Goal: Transaction & Acquisition: Book appointment/travel/reservation

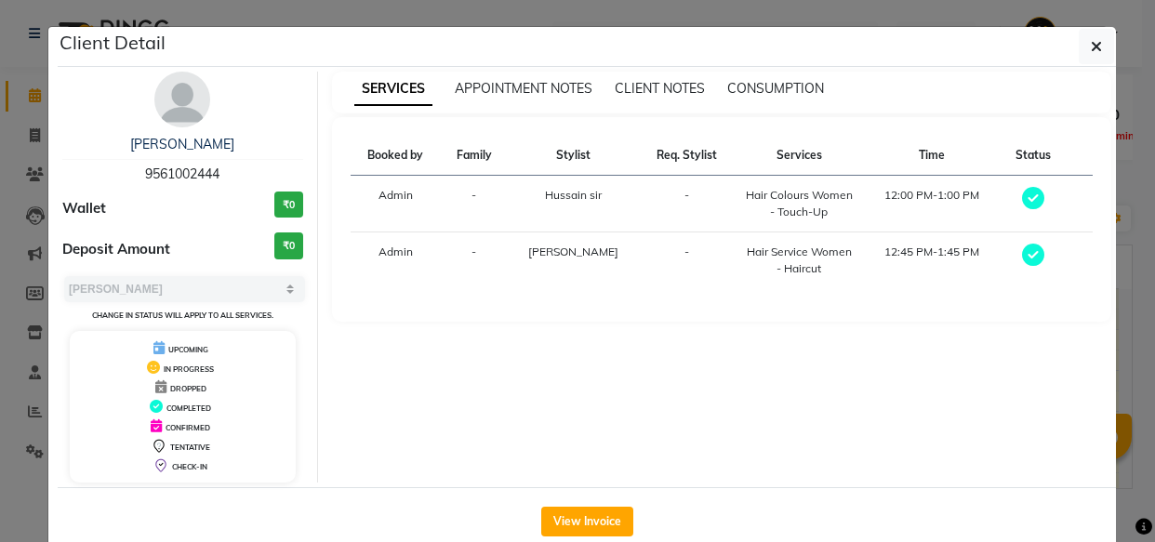
select select "3"
click at [1091, 45] on icon "button" at bounding box center [1096, 46] width 11 height 15
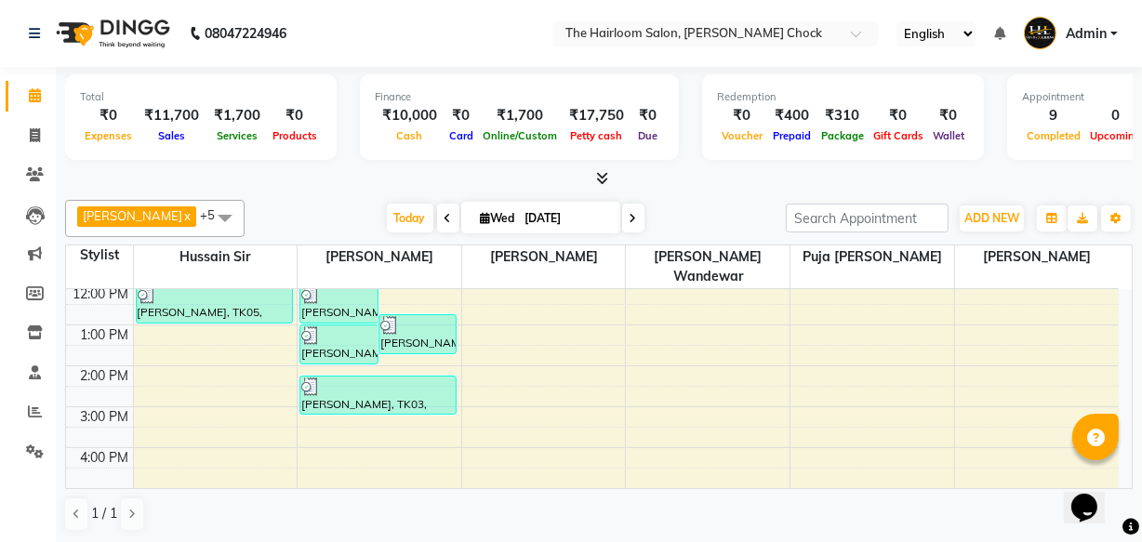
scroll to position [253, 0]
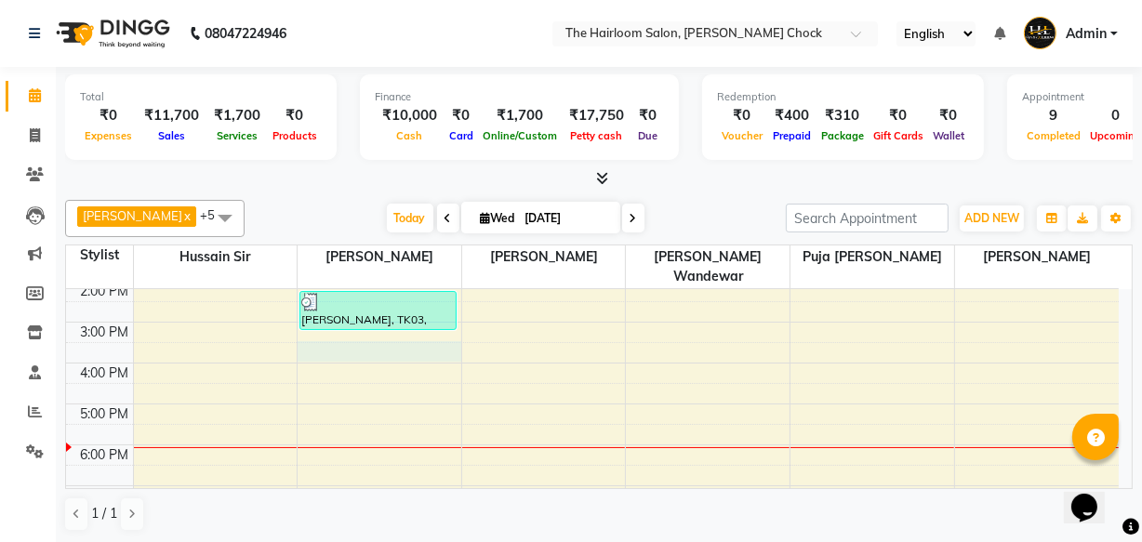
click at [368, 321] on div "8:00 AM 9:00 AM 10:00 AM 11:00 AM 12:00 PM 1:00 PM 2:00 PM 3:00 PM 4:00 PM 5:00…" at bounding box center [592, 363] width 1053 height 654
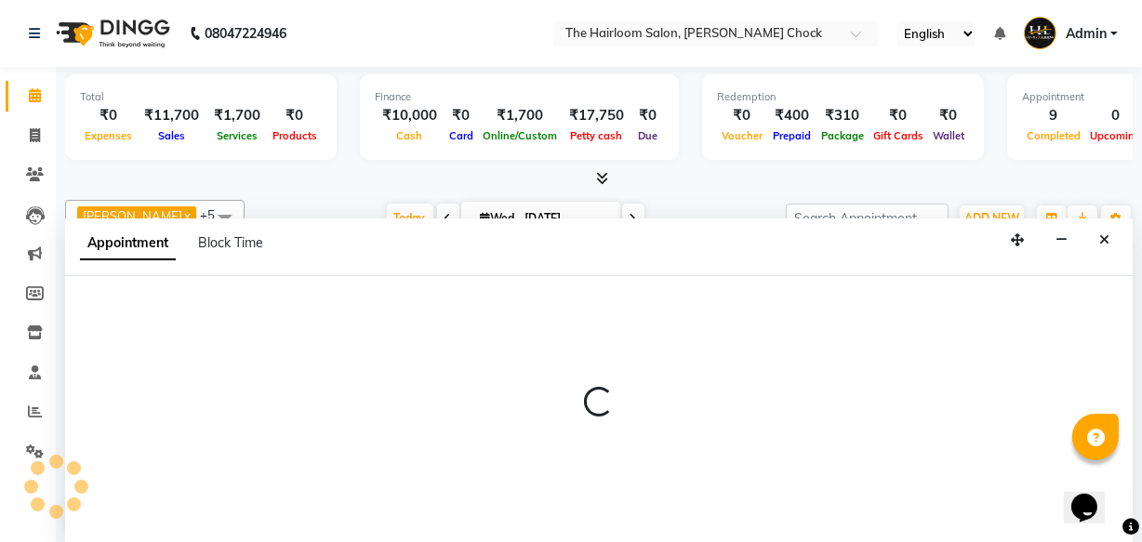
select select "41756"
select select "tentative"
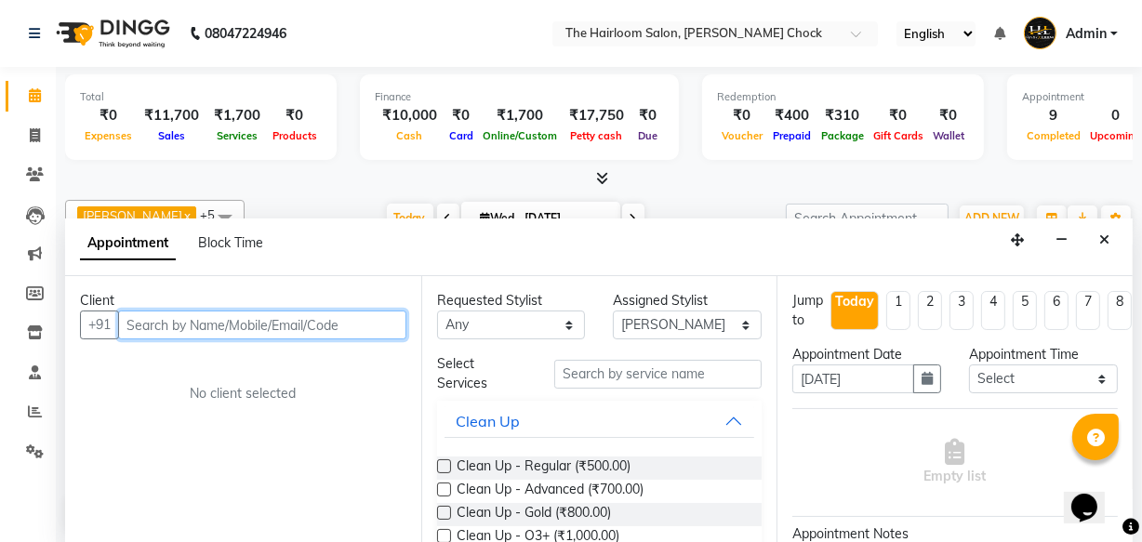
scroll to position [0, 0]
click at [228, 330] on input "text" at bounding box center [262, 325] width 288 height 29
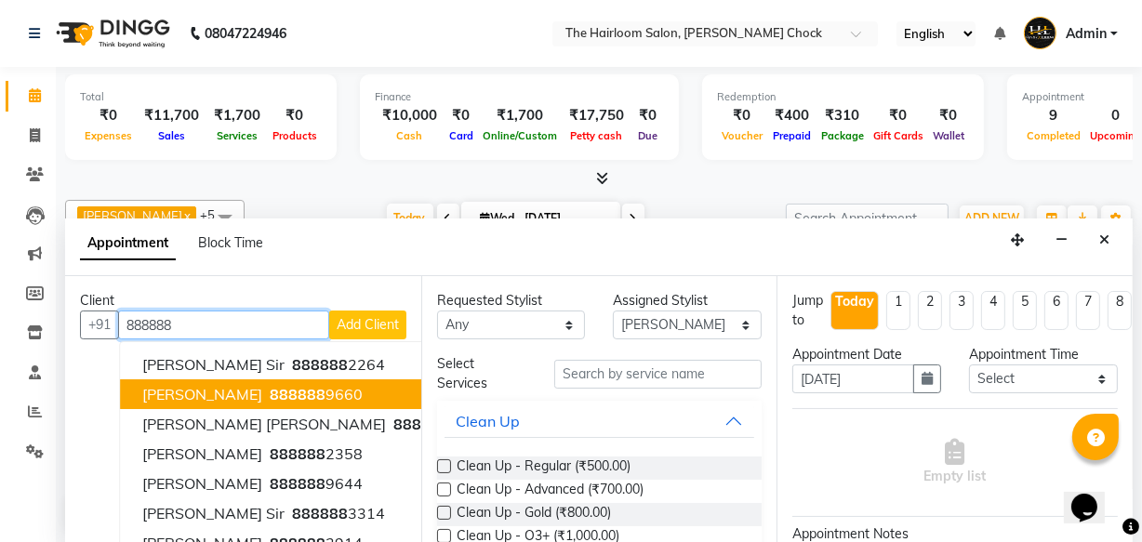
click at [270, 385] on span "888888" at bounding box center [298, 394] width 56 height 19
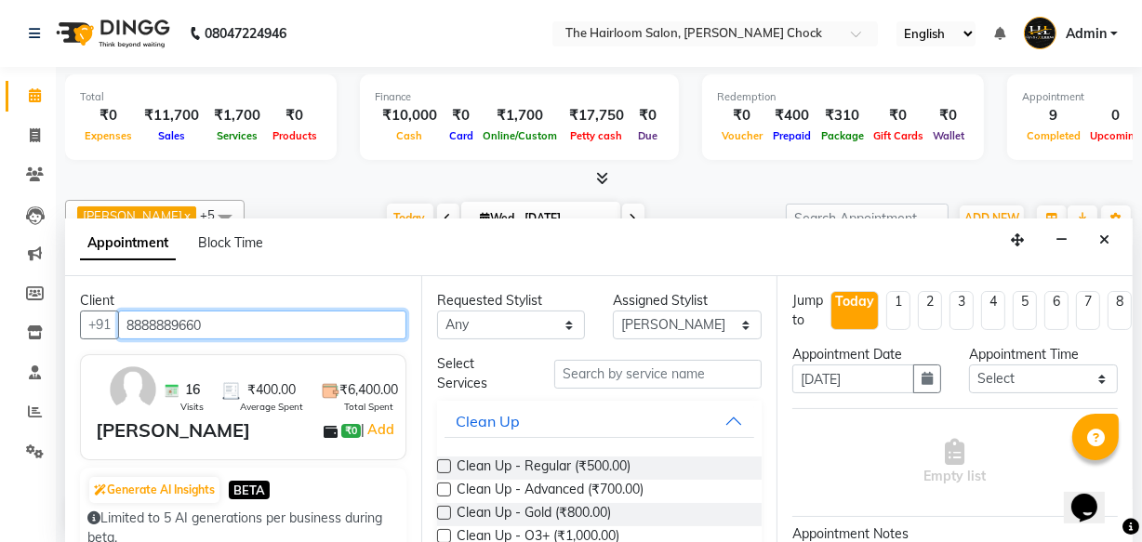
type input "8888889660"
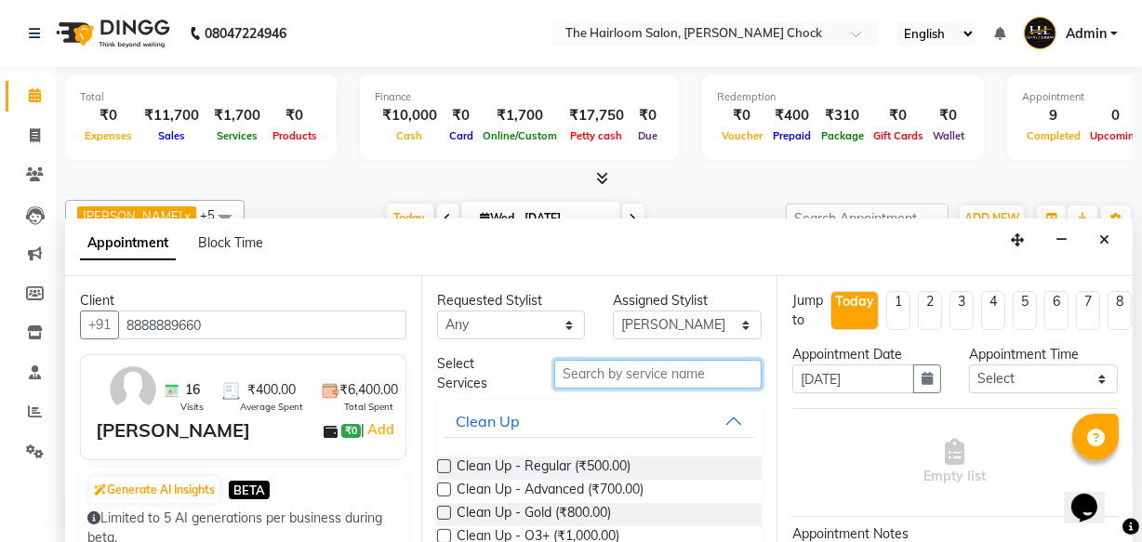
click at [663, 360] on input "text" at bounding box center [657, 374] width 207 height 29
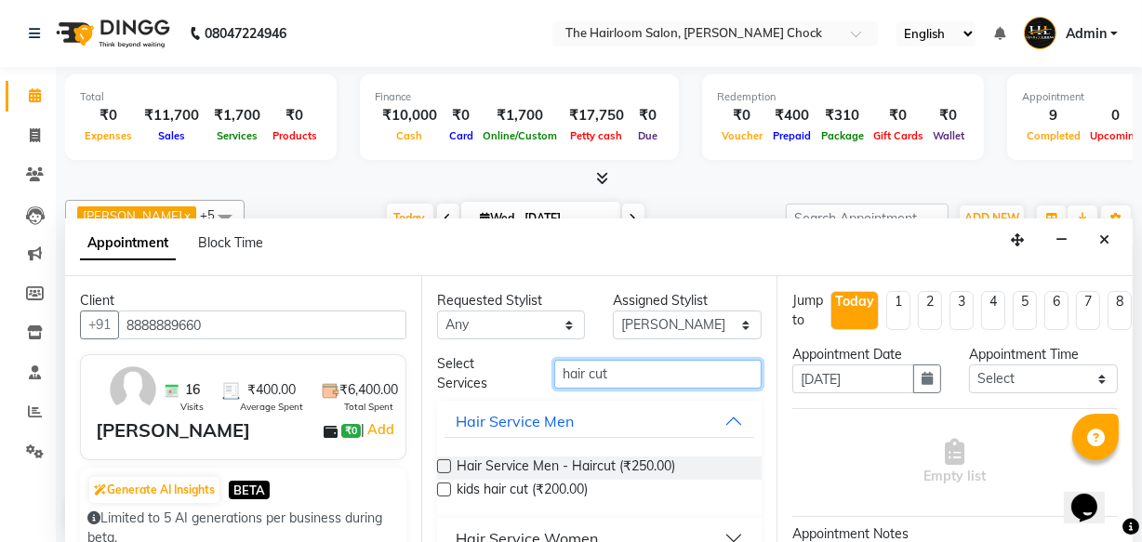
type input "hair cut"
click at [646, 465] on span "Hair Service Men - Haircut (₹250.00)" at bounding box center [566, 468] width 219 height 23
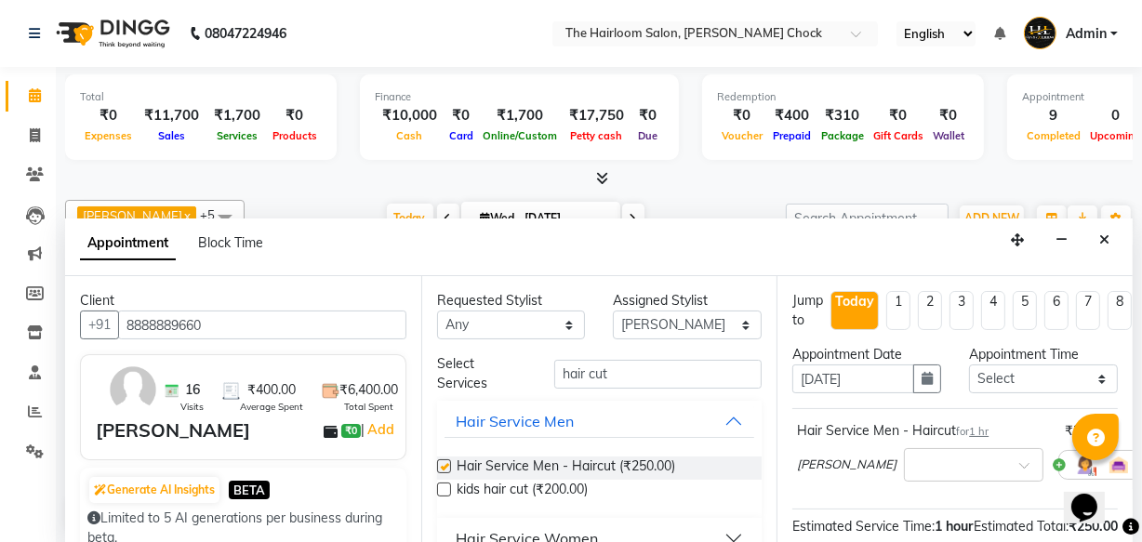
checkbox input "false"
click at [652, 367] on input "hair cut" at bounding box center [657, 374] width 207 height 29
type input "h"
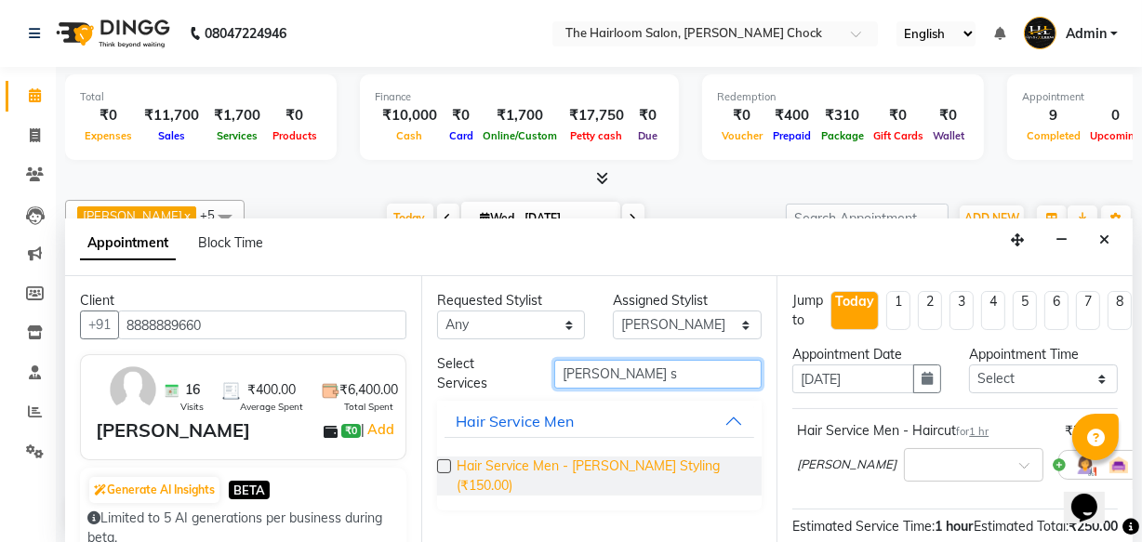
type input "[PERSON_NAME] s"
click at [661, 469] on span "Hair Service Men - [PERSON_NAME] Styling (₹150.00)" at bounding box center [602, 476] width 291 height 39
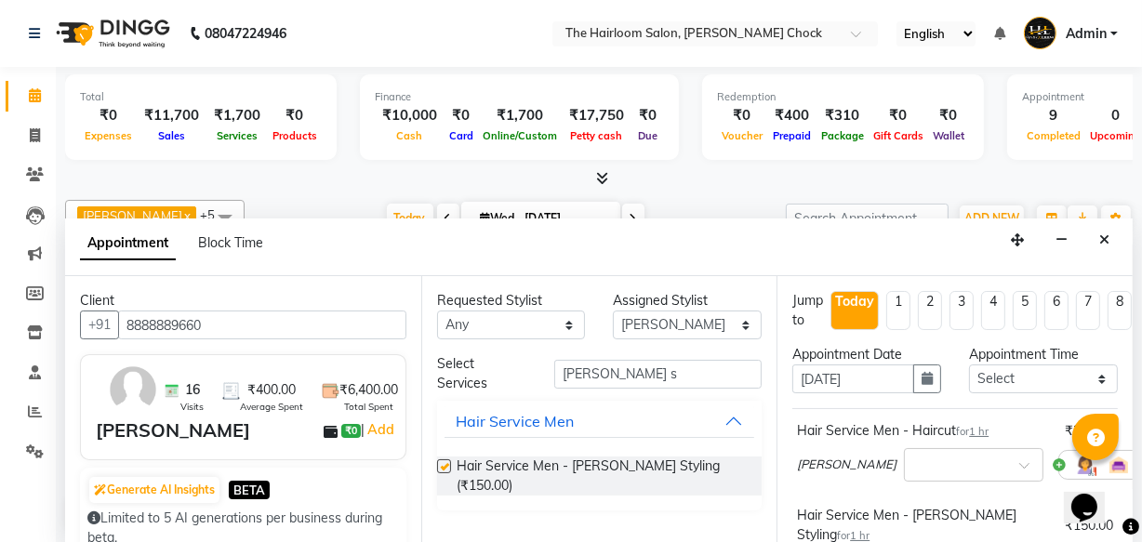
checkbox input "false"
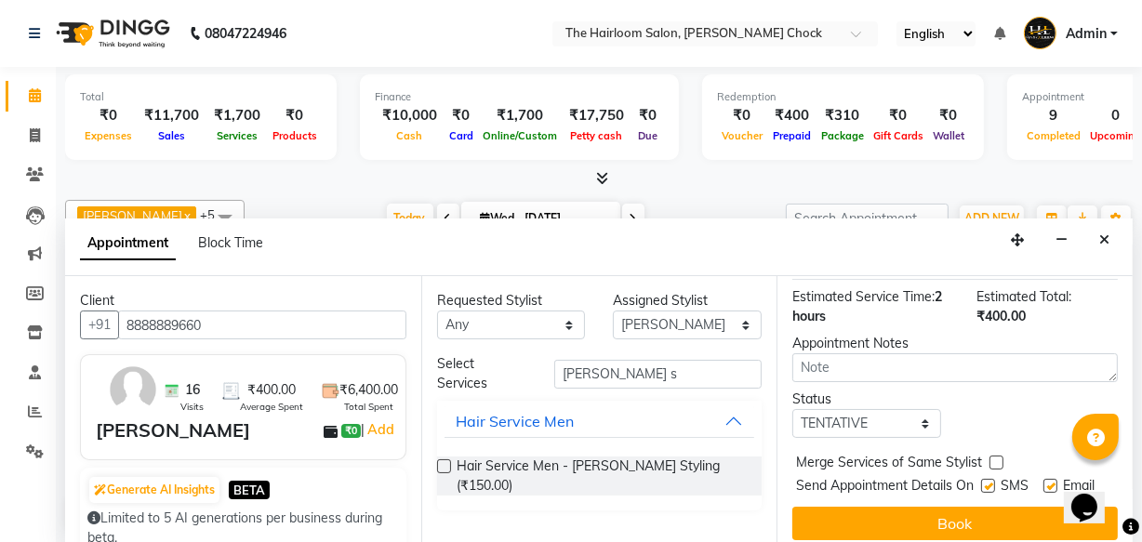
scroll to position [359, 0]
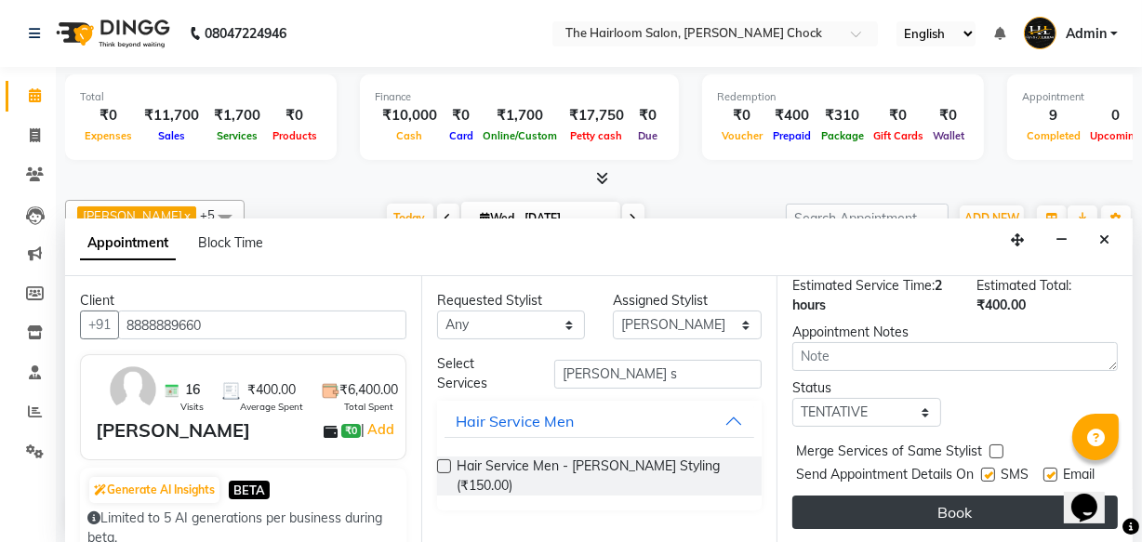
click at [975, 498] on button "Book" at bounding box center [954, 512] width 325 height 33
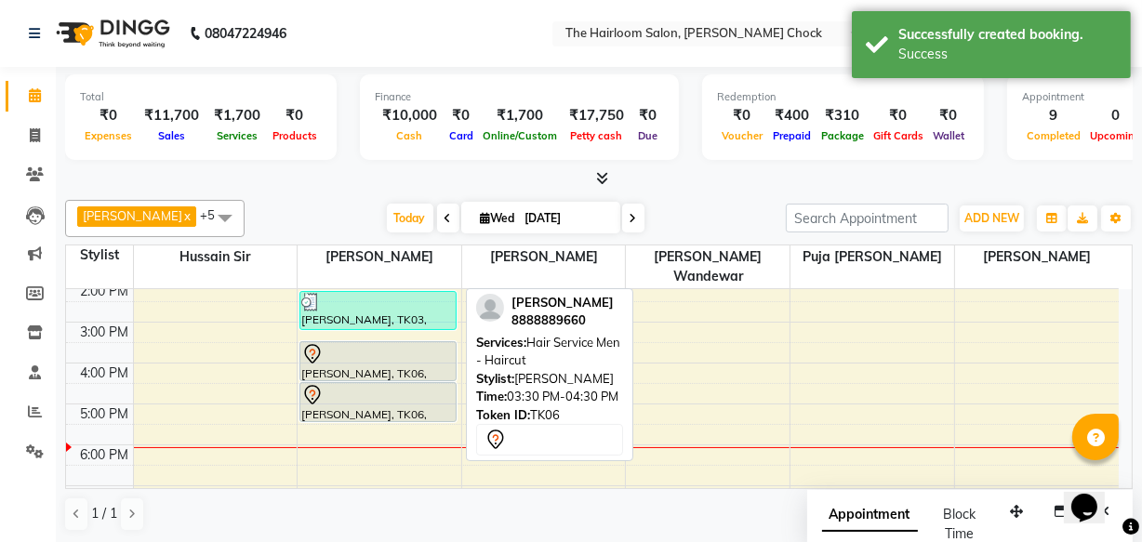
scroll to position [0, 0]
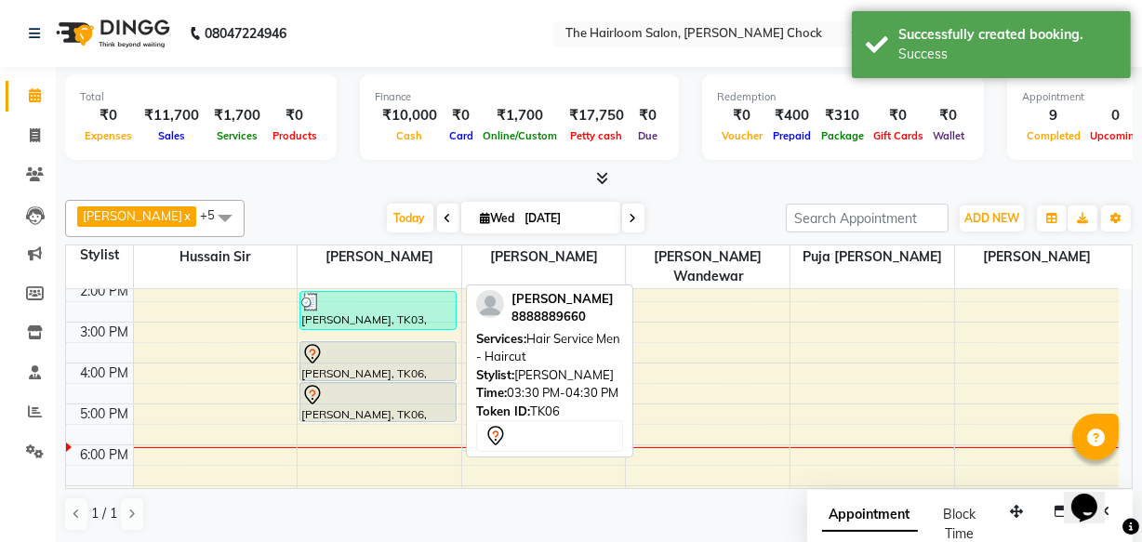
click at [374, 343] on div at bounding box center [377, 354] width 153 height 22
select select "7"
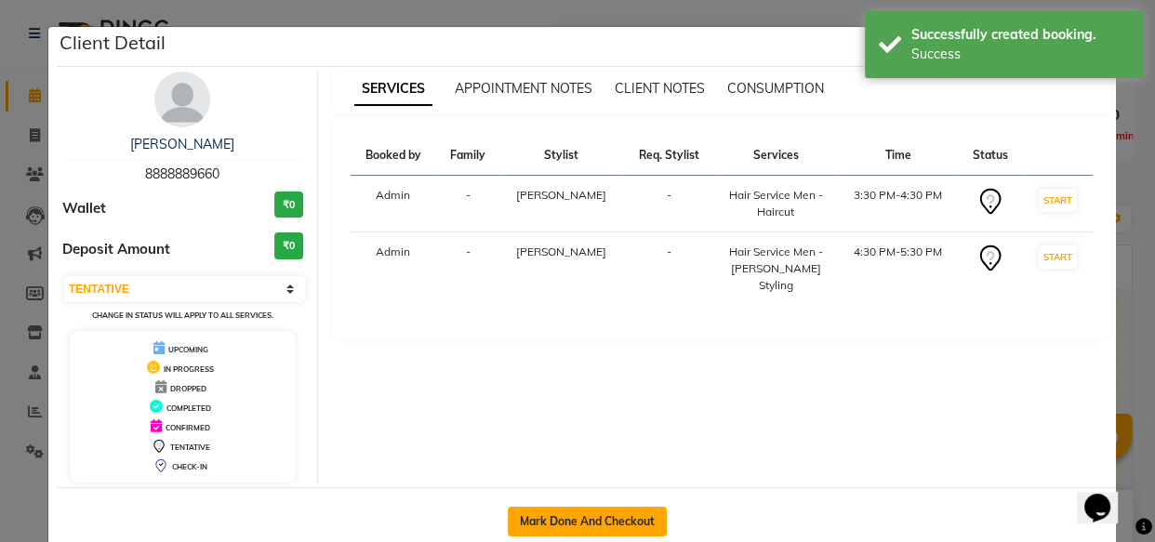
click at [586, 520] on button "Mark Done And Checkout" at bounding box center [587, 522] width 159 height 30
select select "service"
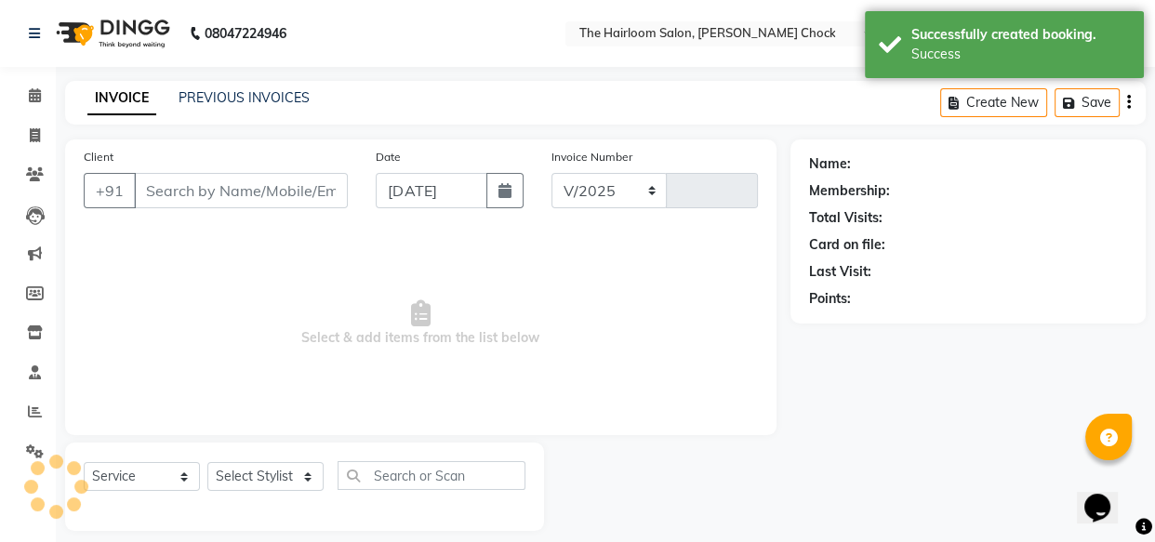
select select "5926"
type input "3455"
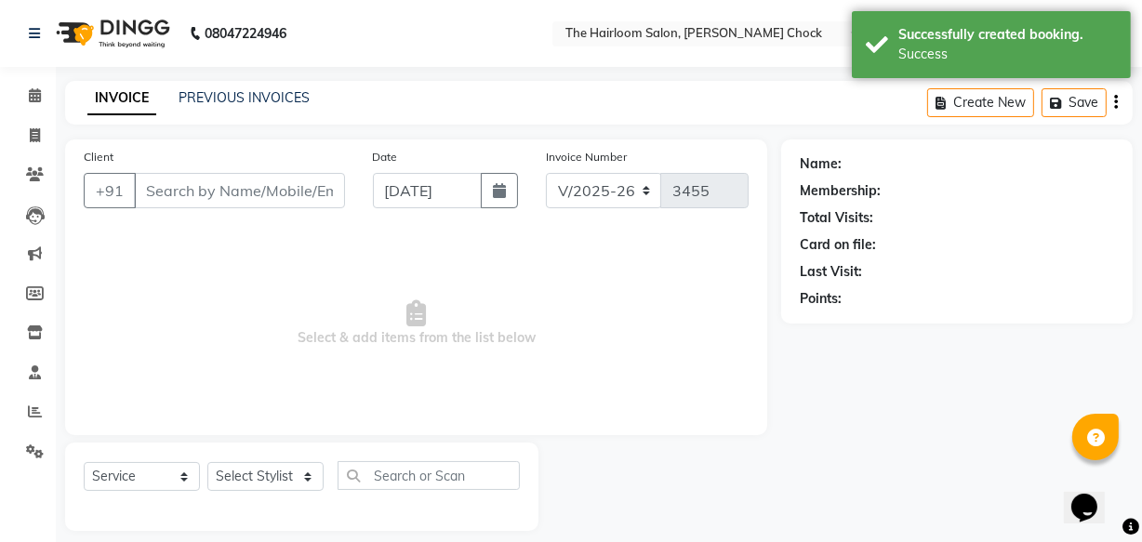
type input "8888889660"
select select "41756"
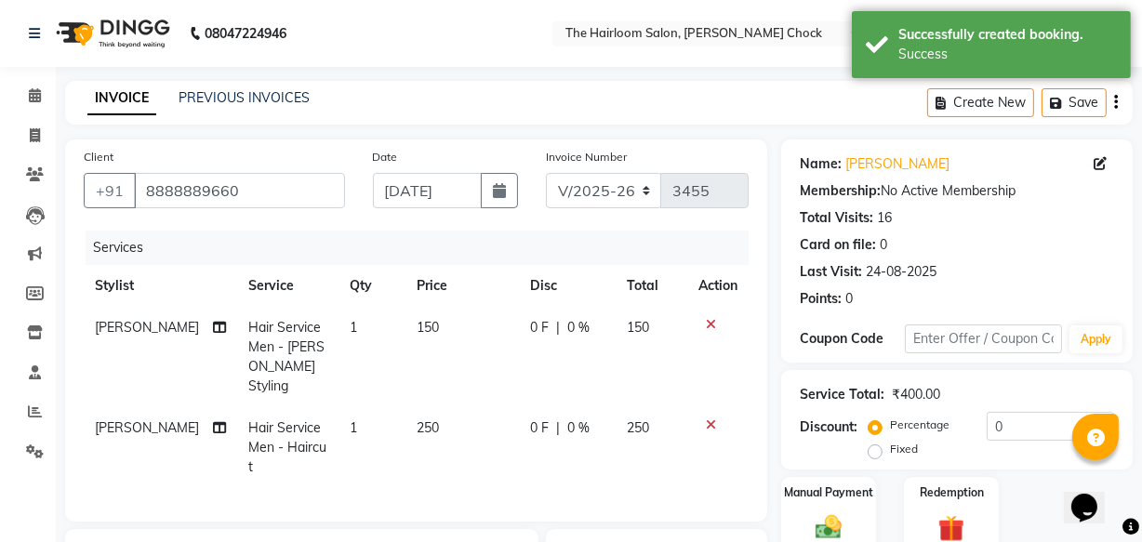
scroll to position [84, 0]
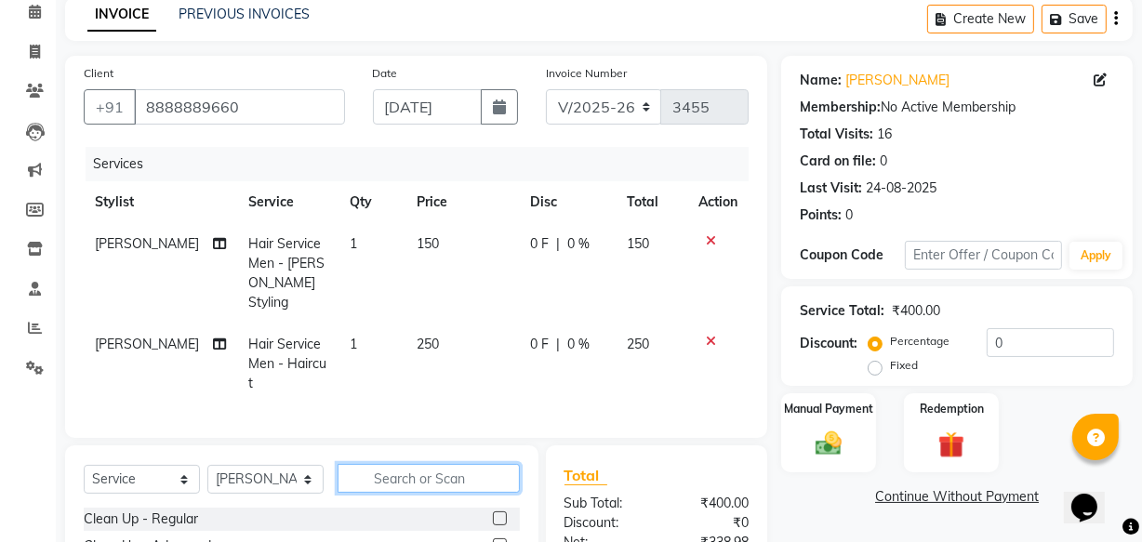
click at [378, 464] on input "text" at bounding box center [429, 478] width 182 height 29
type input "[PERSON_NAME] c"
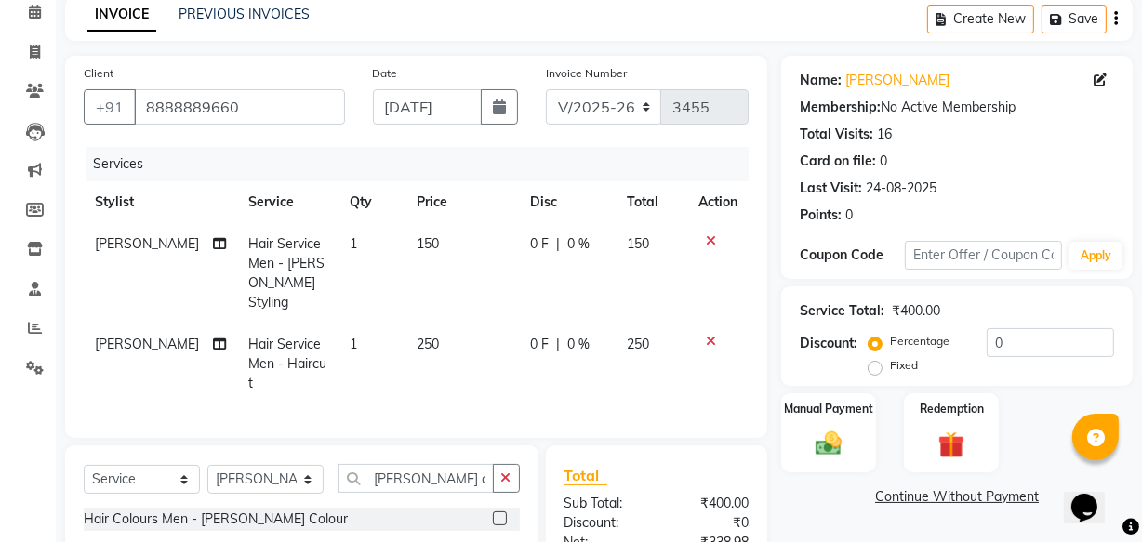
click at [498, 511] on label at bounding box center [500, 518] width 14 height 14
click at [498, 513] on input "checkbox" at bounding box center [499, 519] width 12 height 12
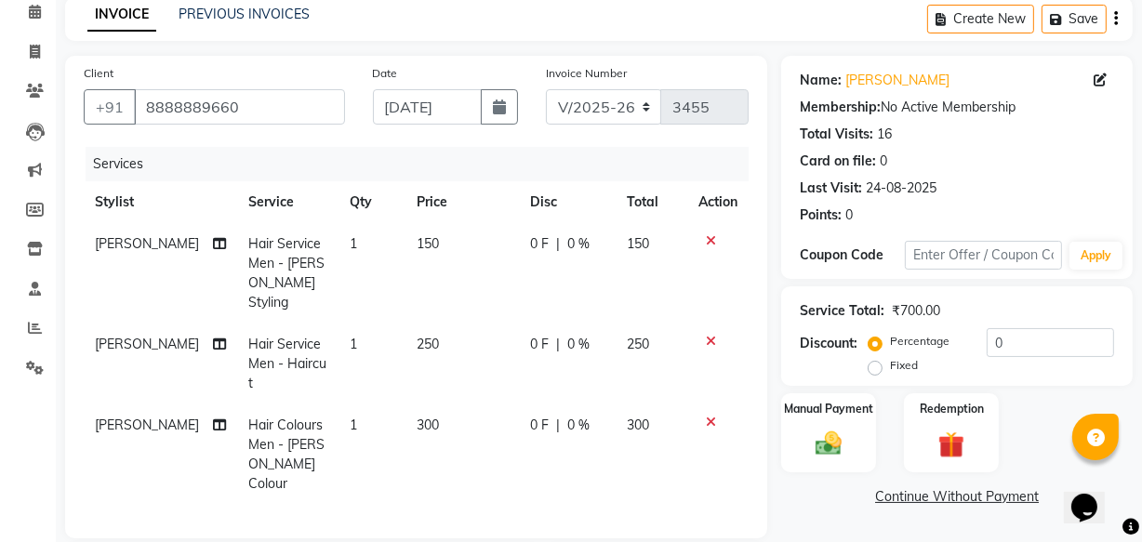
checkbox input "false"
type input "b"
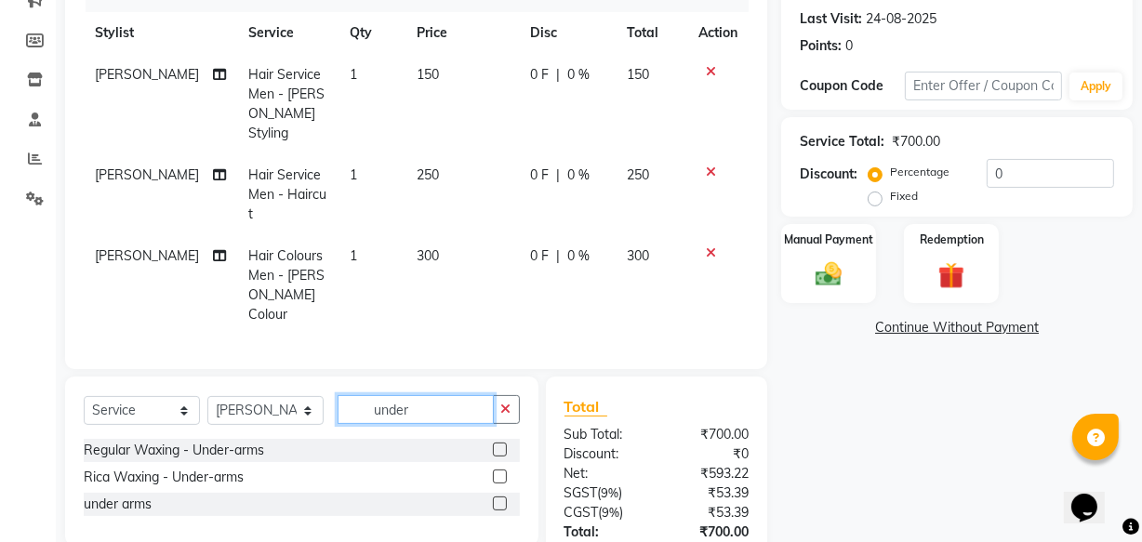
type input "under"
click at [494, 497] on label at bounding box center [500, 504] width 14 height 14
click at [494, 498] on input "checkbox" at bounding box center [499, 504] width 12 height 12
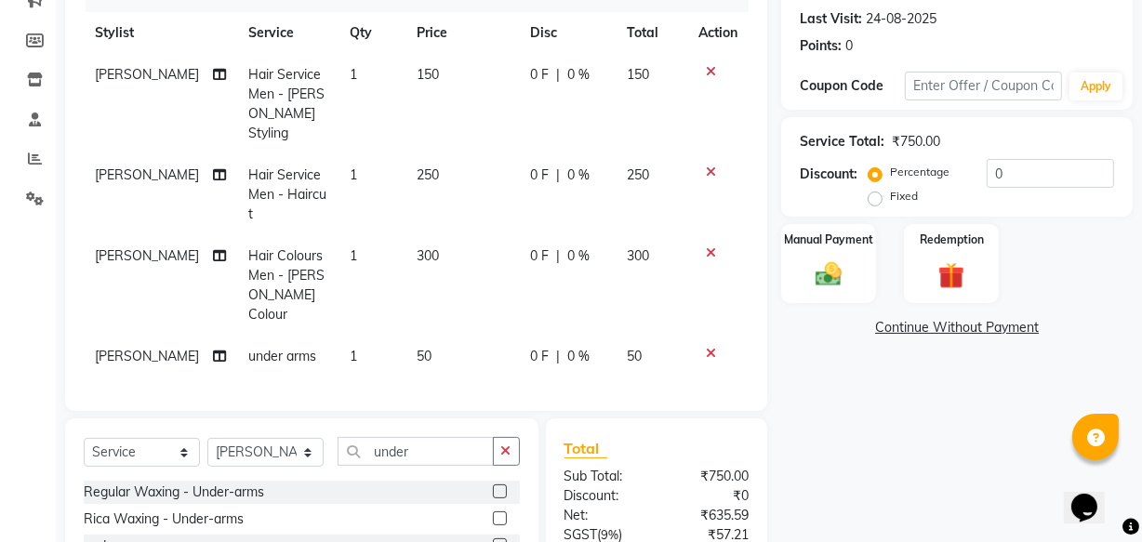
checkbox input "false"
click at [422, 242] on td "300" at bounding box center [462, 285] width 114 height 100
select select "41756"
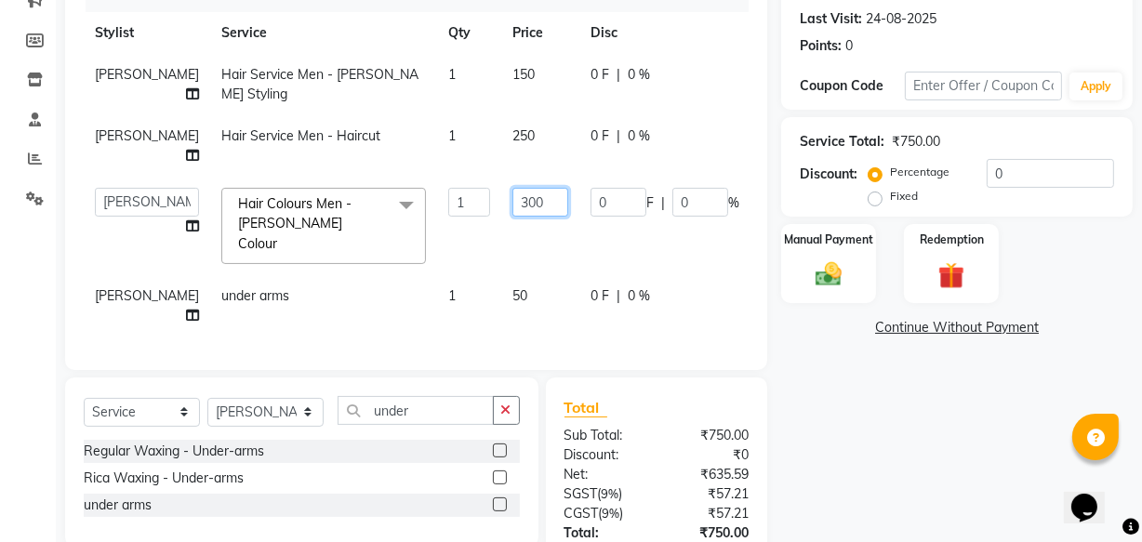
click at [512, 217] on input "300" at bounding box center [540, 202] width 56 height 29
type input "400"
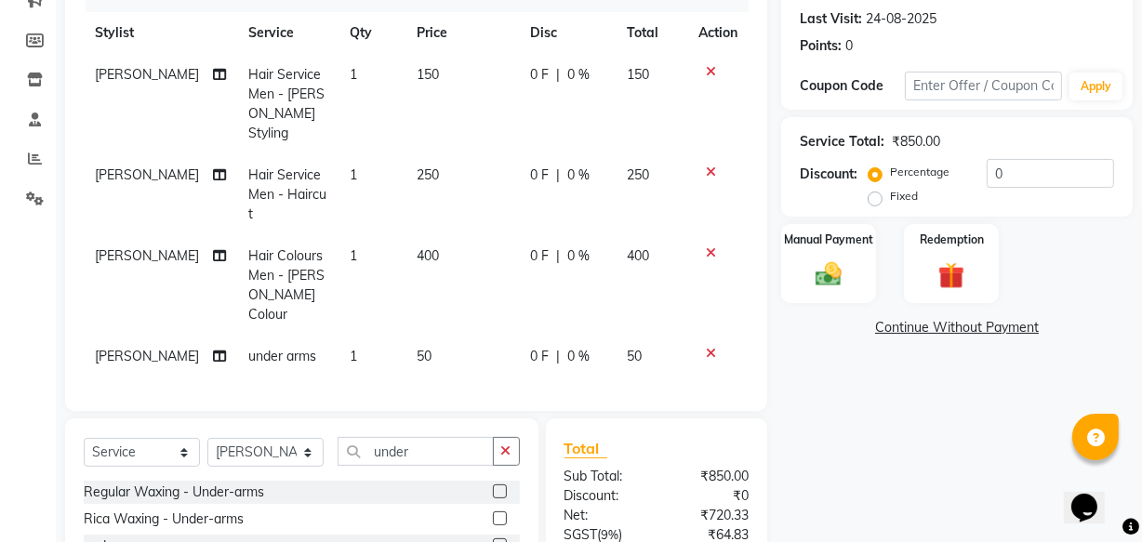
click at [480, 260] on td "400" at bounding box center [462, 285] width 114 height 100
select select "41756"
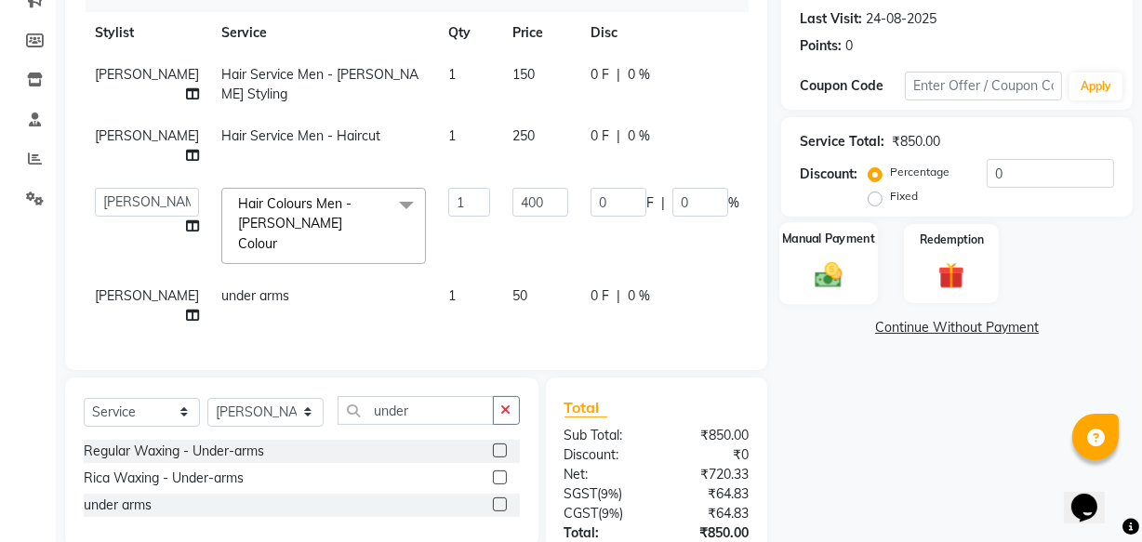
click at [829, 285] on img at bounding box center [828, 275] width 45 height 32
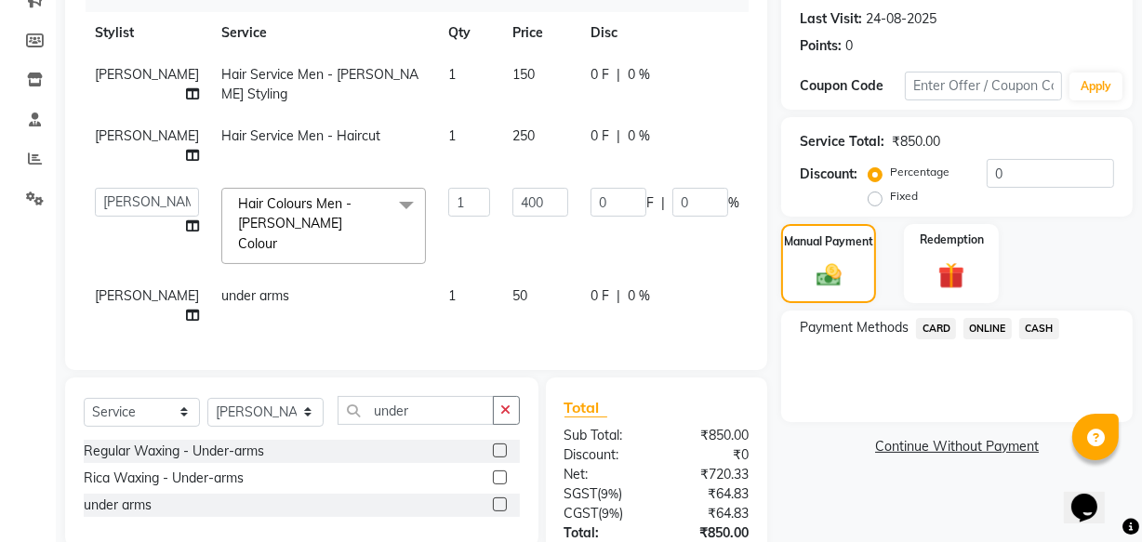
click at [1044, 325] on span "CASH" at bounding box center [1039, 328] width 40 height 21
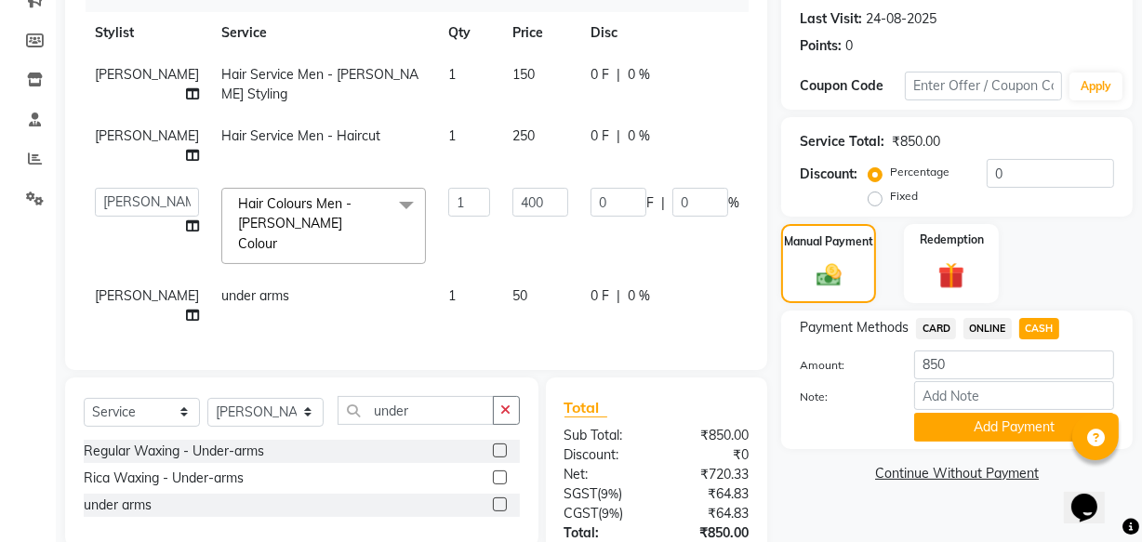
drag, startPoint x: 1003, startPoint y: 427, endPoint x: 991, endPoint y: 408, distance: 22.2
click at [1001, 426] on button "Add Payment" at bounding box center [1014, 427] width 200 height 29
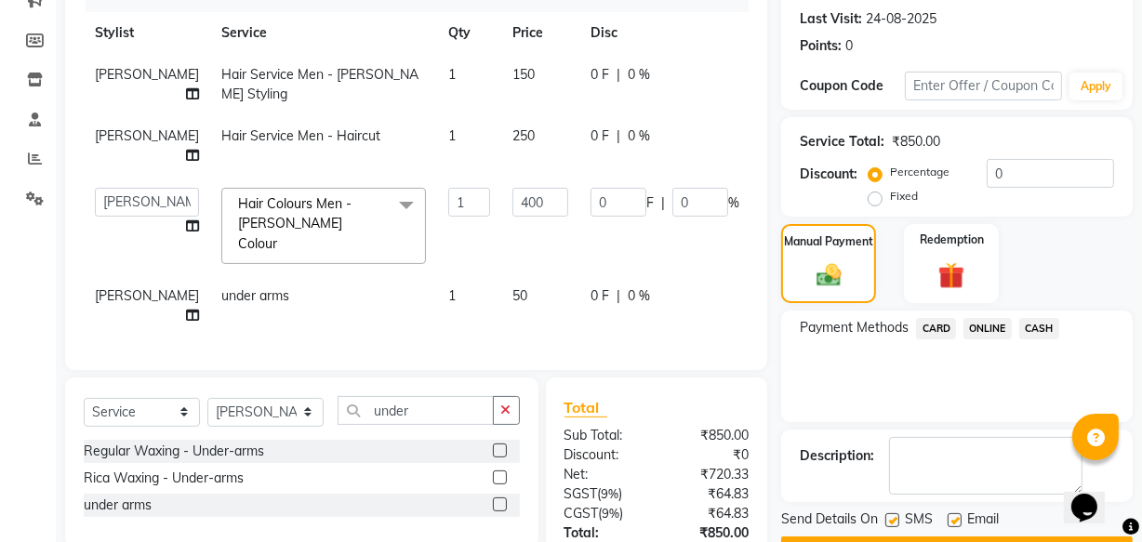
click at [954, 537] on button "Checkout" at bounding box center [957, 551] width 352 height 29
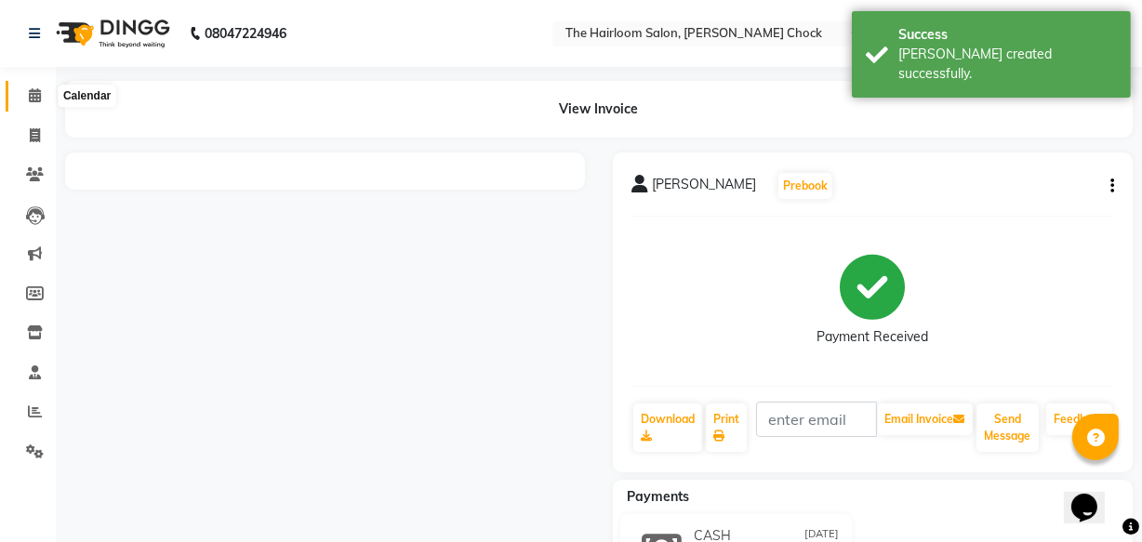
click at [27, 96] on span at bounding box center [35, 96] width 33 height 21
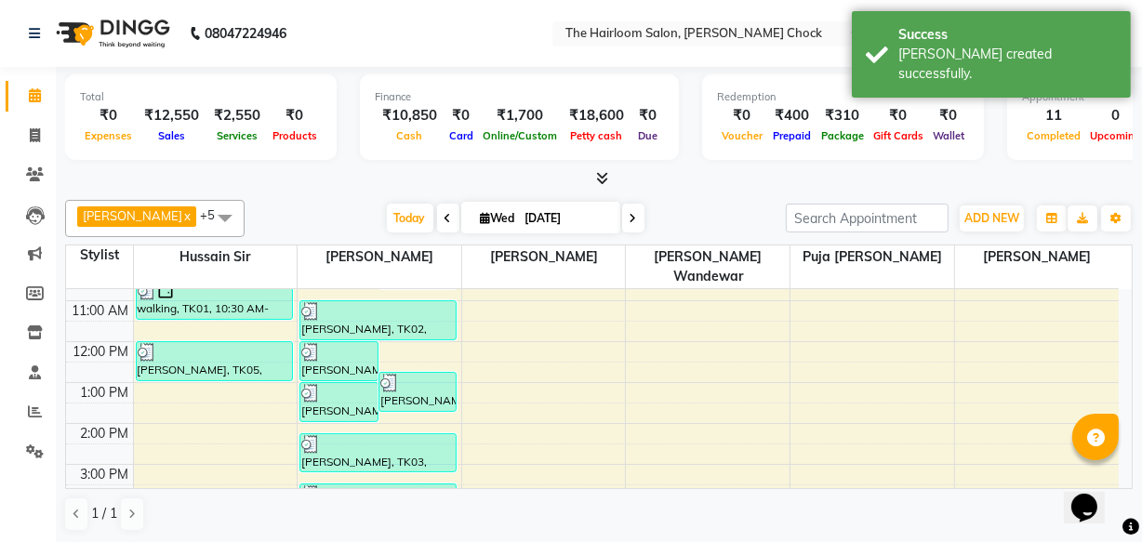
scroll to position [84, 0]
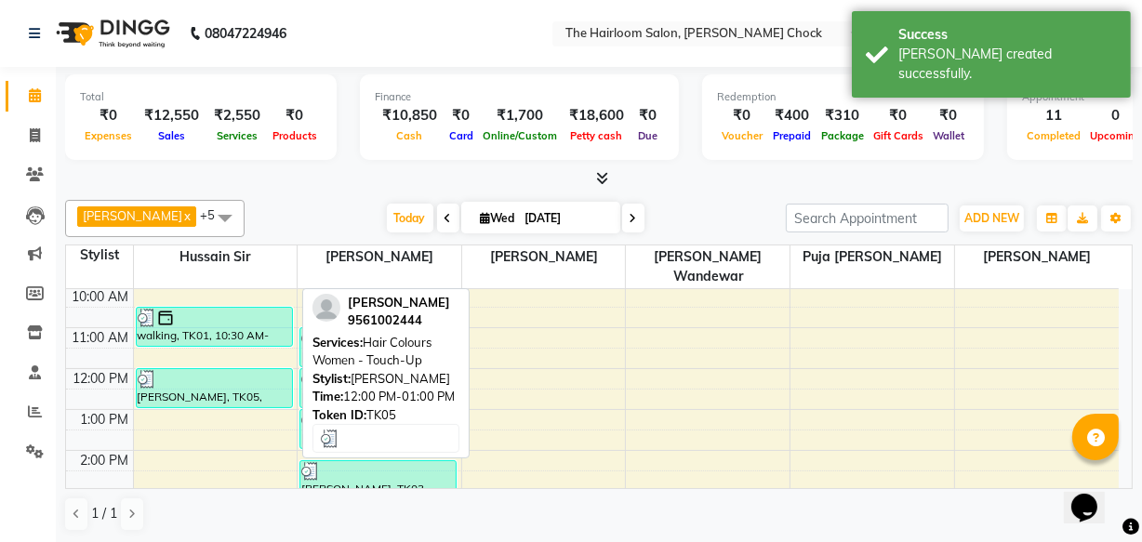
click at [219, 373] on div "[PERSON_NAME], TK05, 12:00 PM-01:00 PM, Hair Colours Women - Touch-Up" at bounding box center [214, 388] width 155 height 38
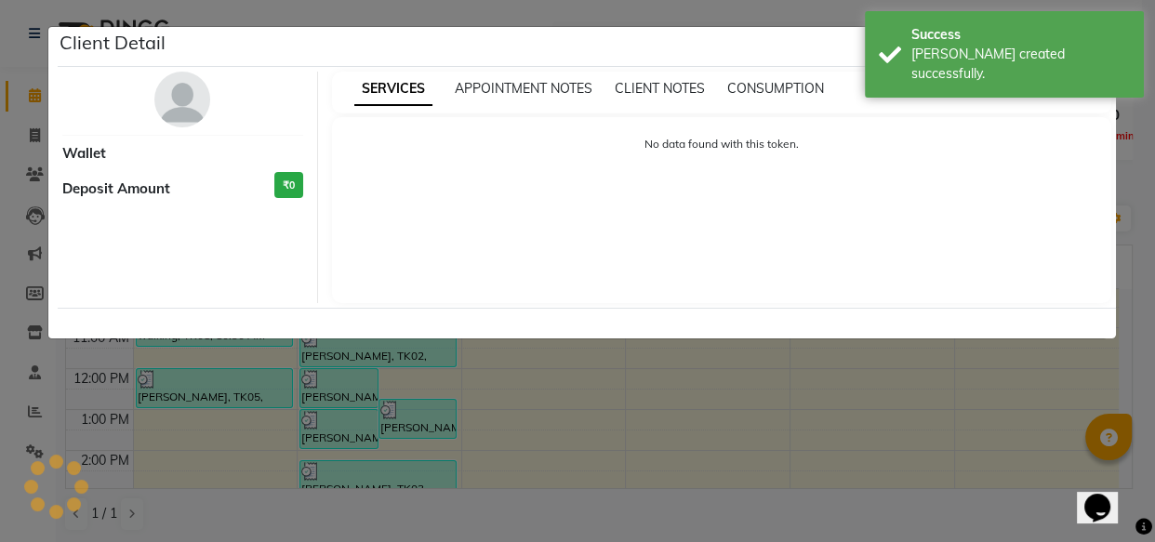
select select "3"
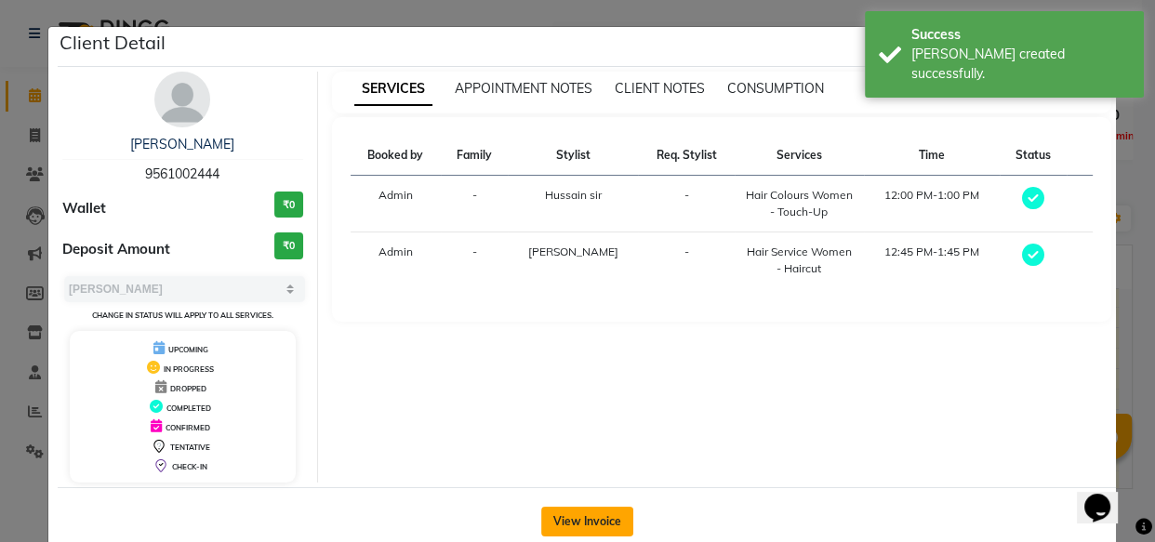
click at [603, 509] on button "View Invoice" at bounding box center [587, 522] width 92 height 30
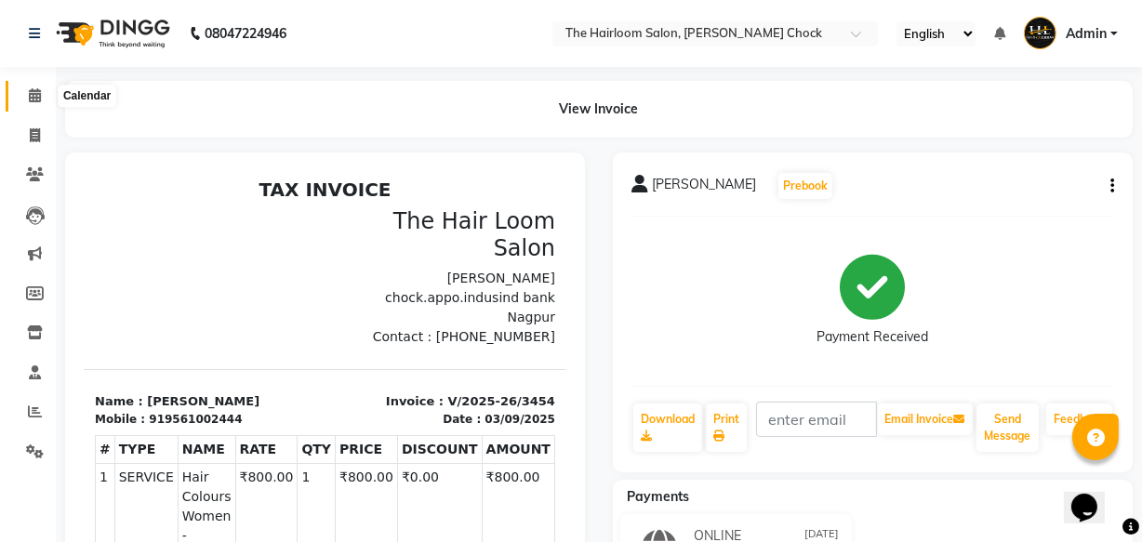
click at [41, 99] on span at bounding box center [35, 96] width 33 height 21
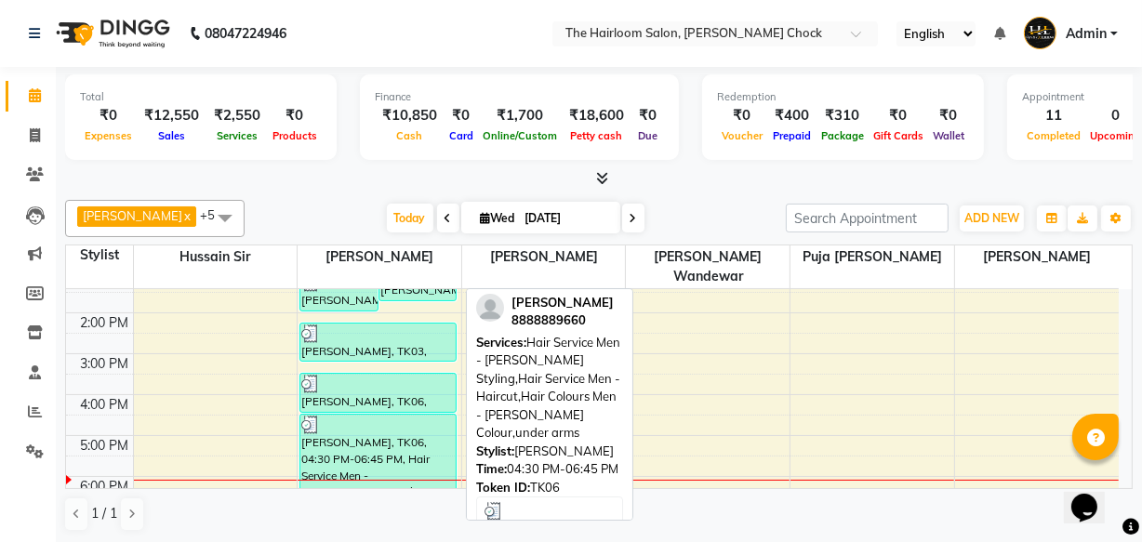
scroll to position [253, 0]
